Goal: Transaction & Acquisition: Purchase product/service

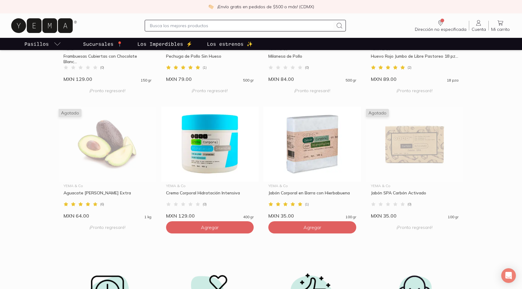
scroll to position [540, 0]
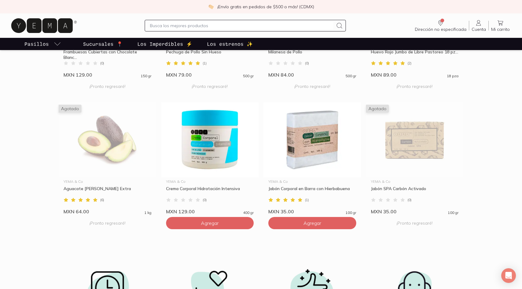
click at [228, 30] on div at bounding box center [245, 26] width 201 height 12
click at [229, 26] on input "text" at bounding box center [241, 25] width 183 height 7
type input "miel"
click at [223, 27] on input "text" at bounding box center [241, 25] width 183 height 7
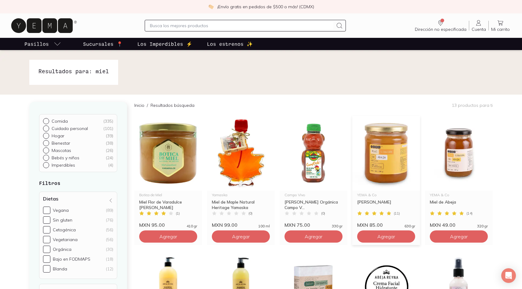
click at [372, 160] on img at bounding box center [387, 153] width 68 height 75
